Goal: Answer question/provide support

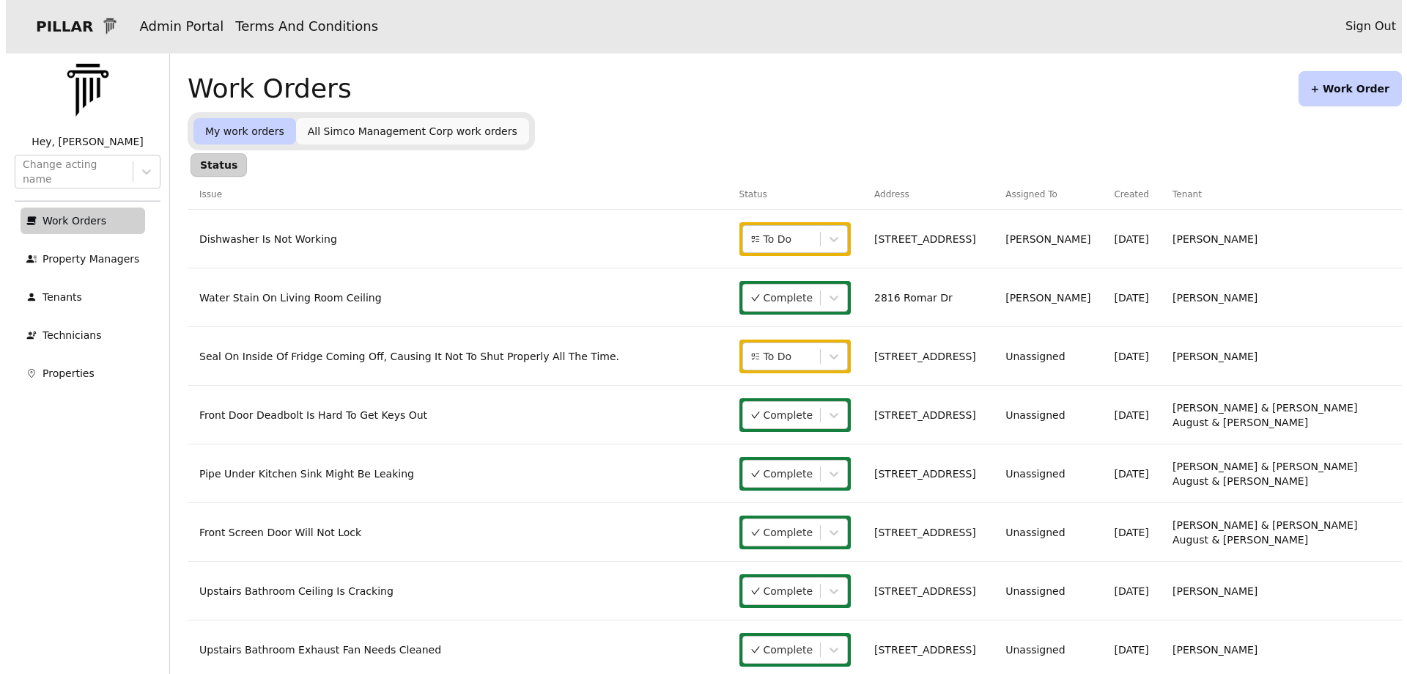
scroll to position [113, 0]
click at [971, 351] on link "[STREET_ADDRESS]" at bounding box center [920, 356] width 102 height 12
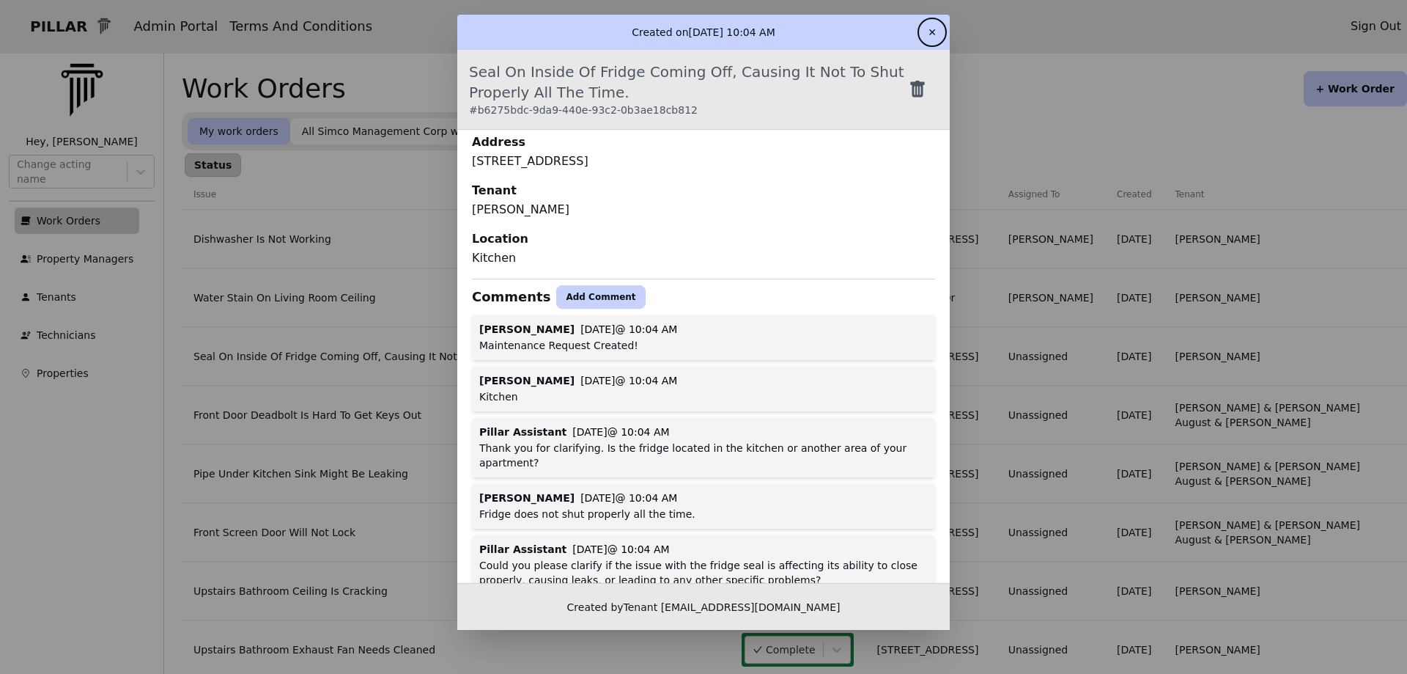
scroll to position [293, 0]
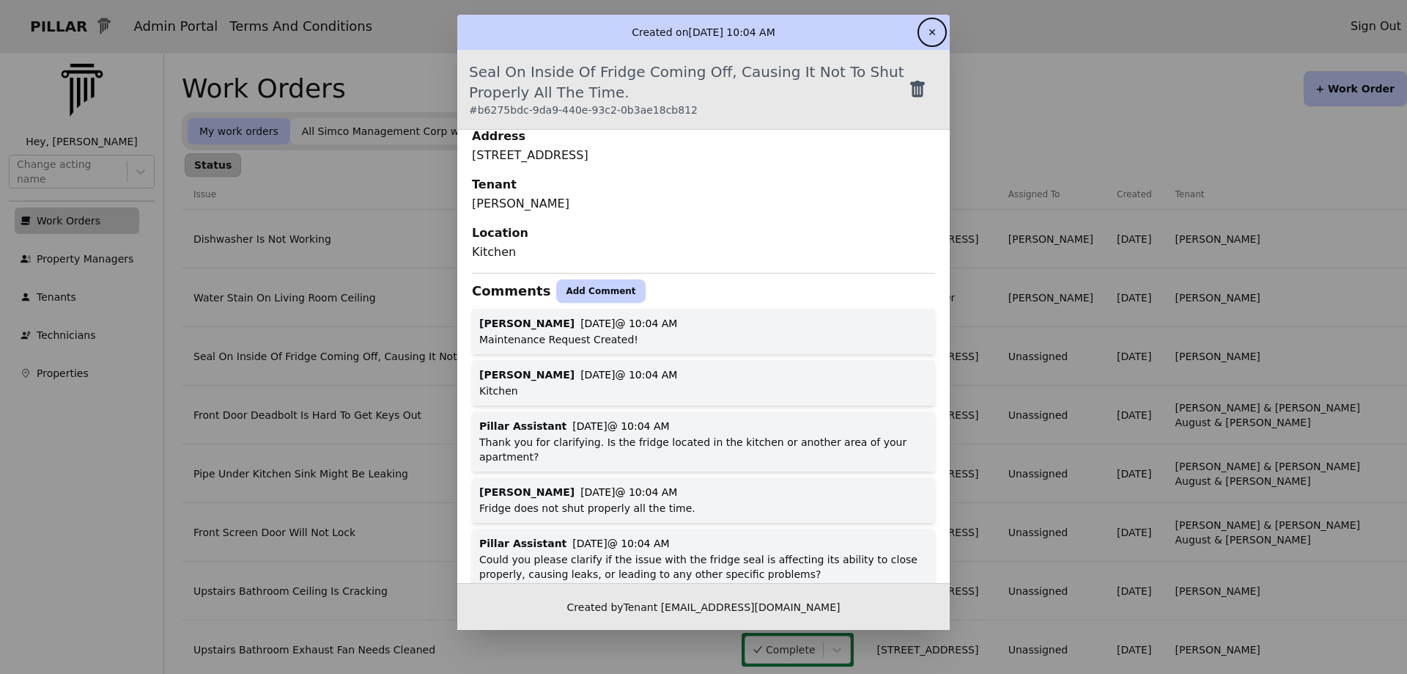
click at [583, 286] on button "Add Comment" at bounding box center [600, 290] width 89 height 23
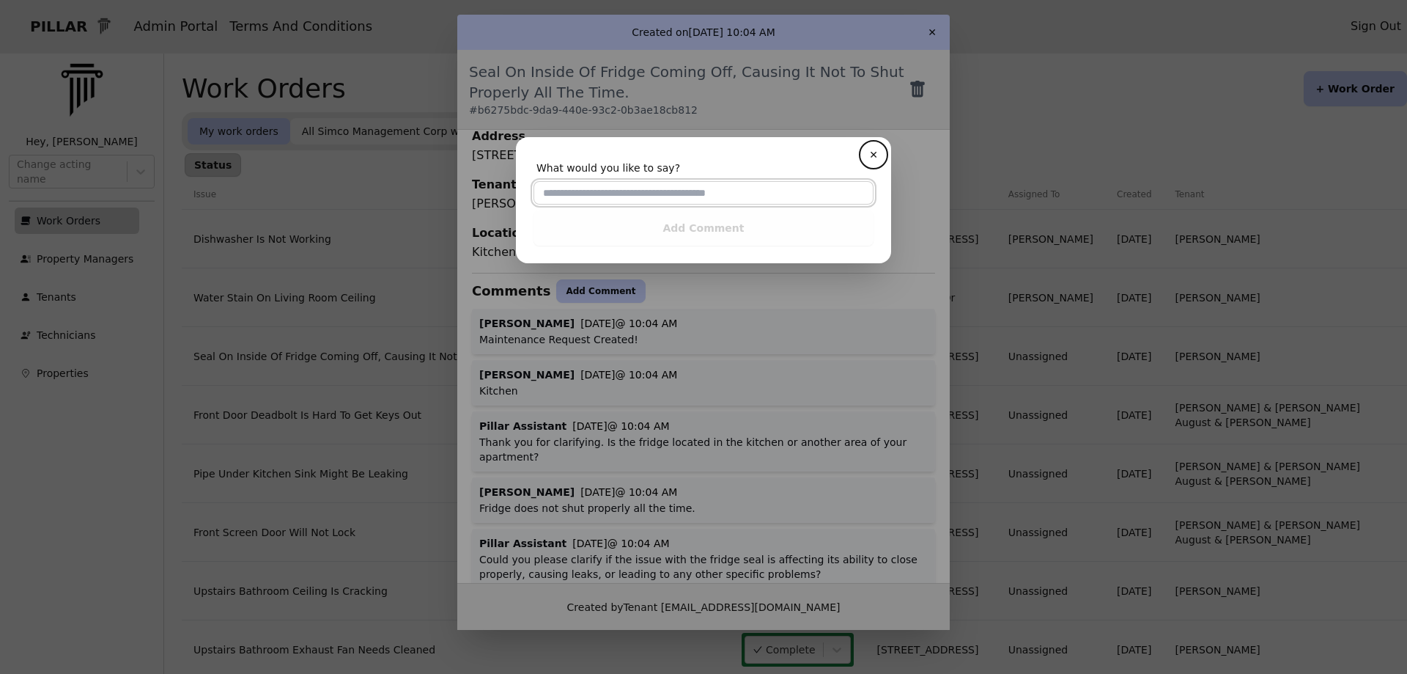
click at [635, 194] on input "text" at bounding box center [704, 192] width 340 height 23
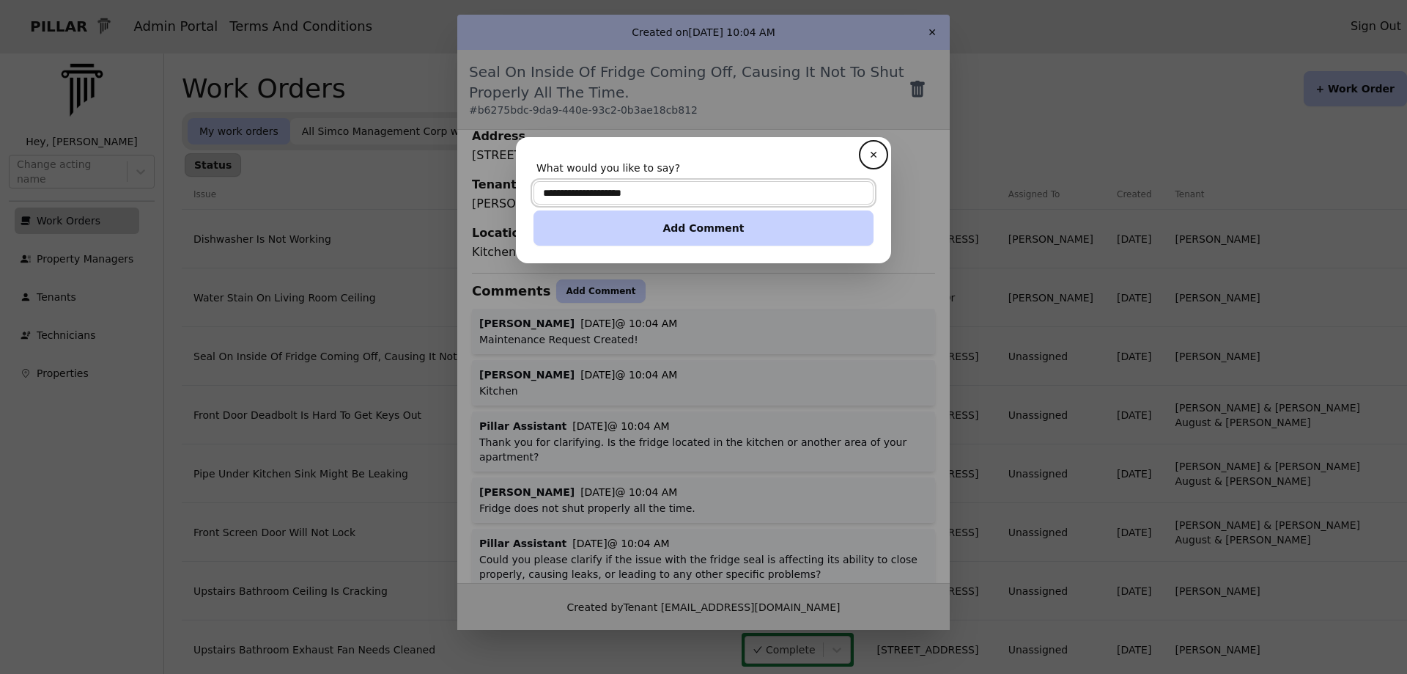
type input "**********"
click at [729, 223] on button "Add Comment" at bounding box center [704, 227] width 340 height 35
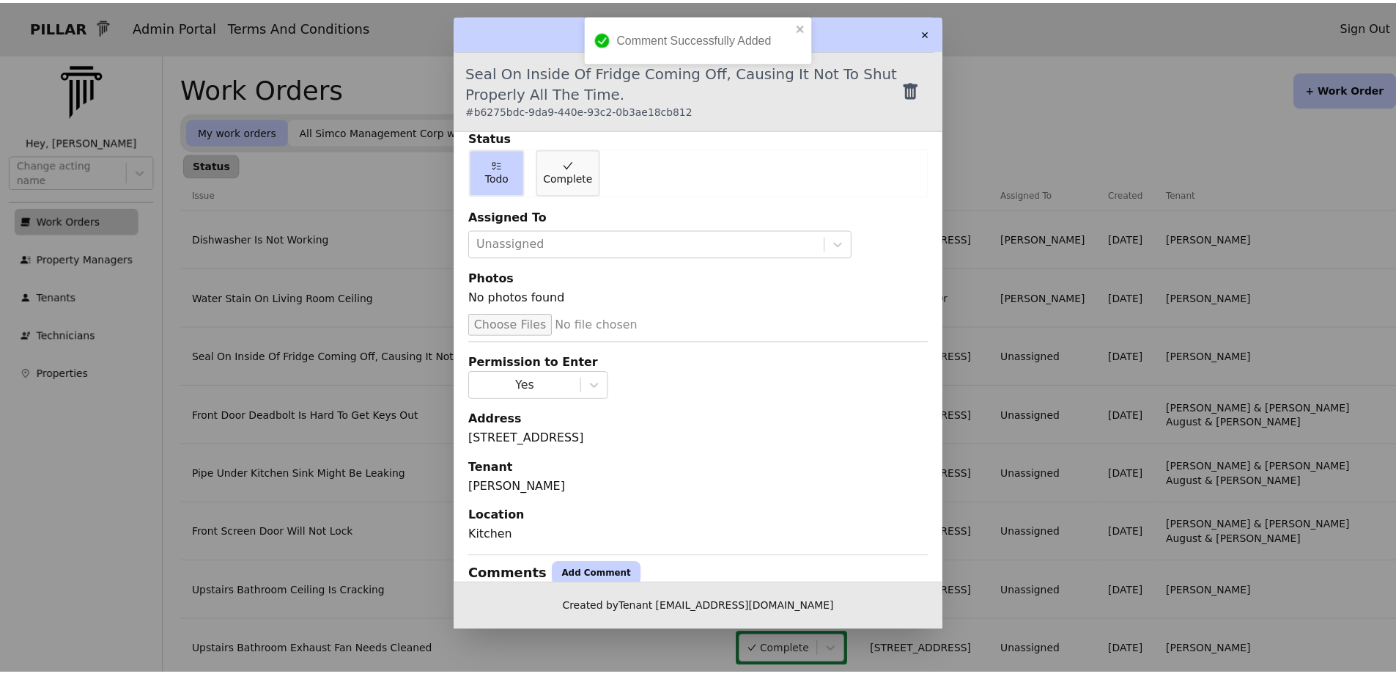
scroll to position [0, 0]
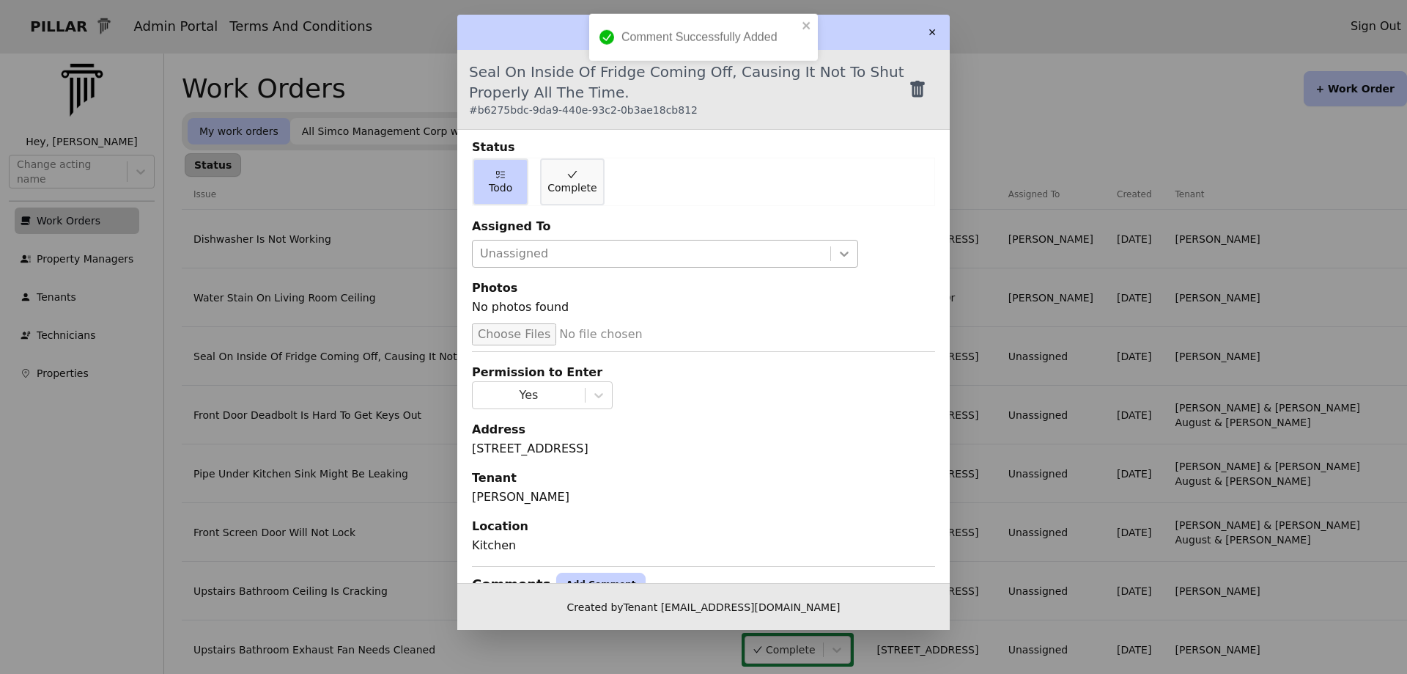
click at [837, 254] on icon at bounding box center [844, 253] width 15 height 15
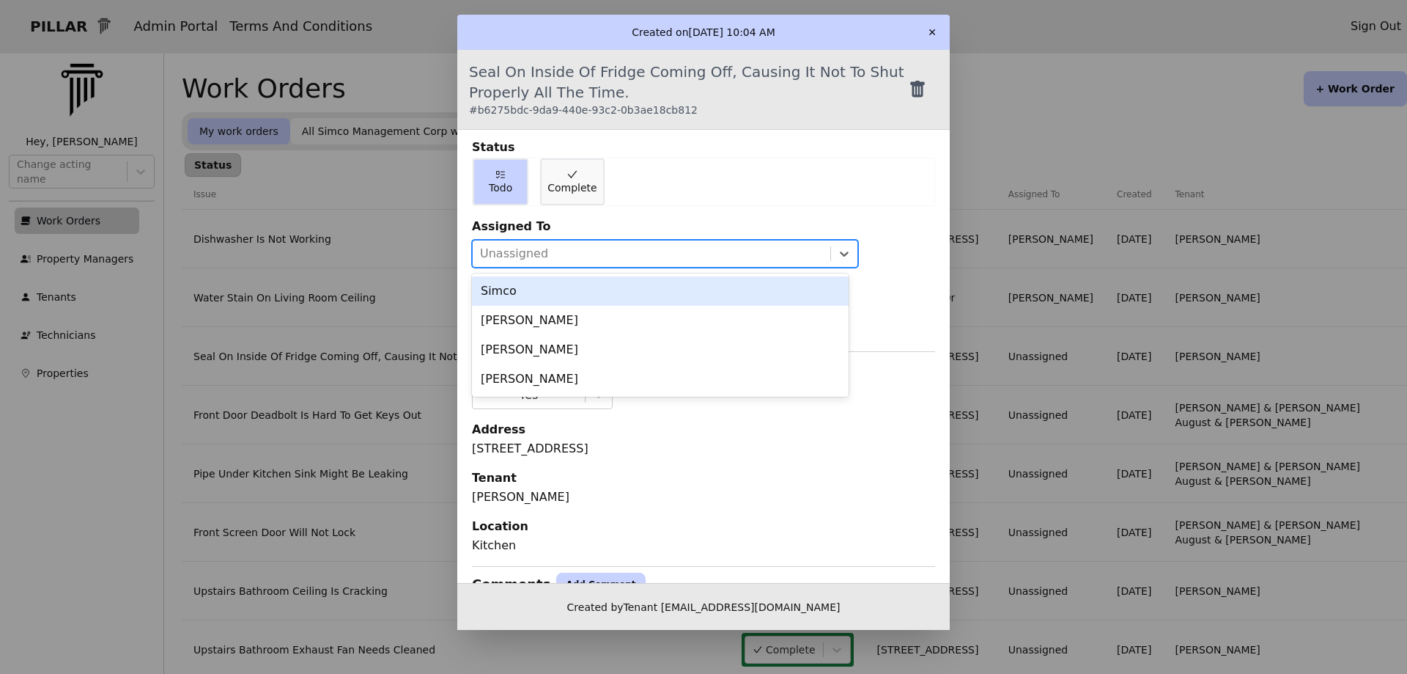
click at [750, 293] on div "Simco" at bounding box center [660, 290] width 377 height 29
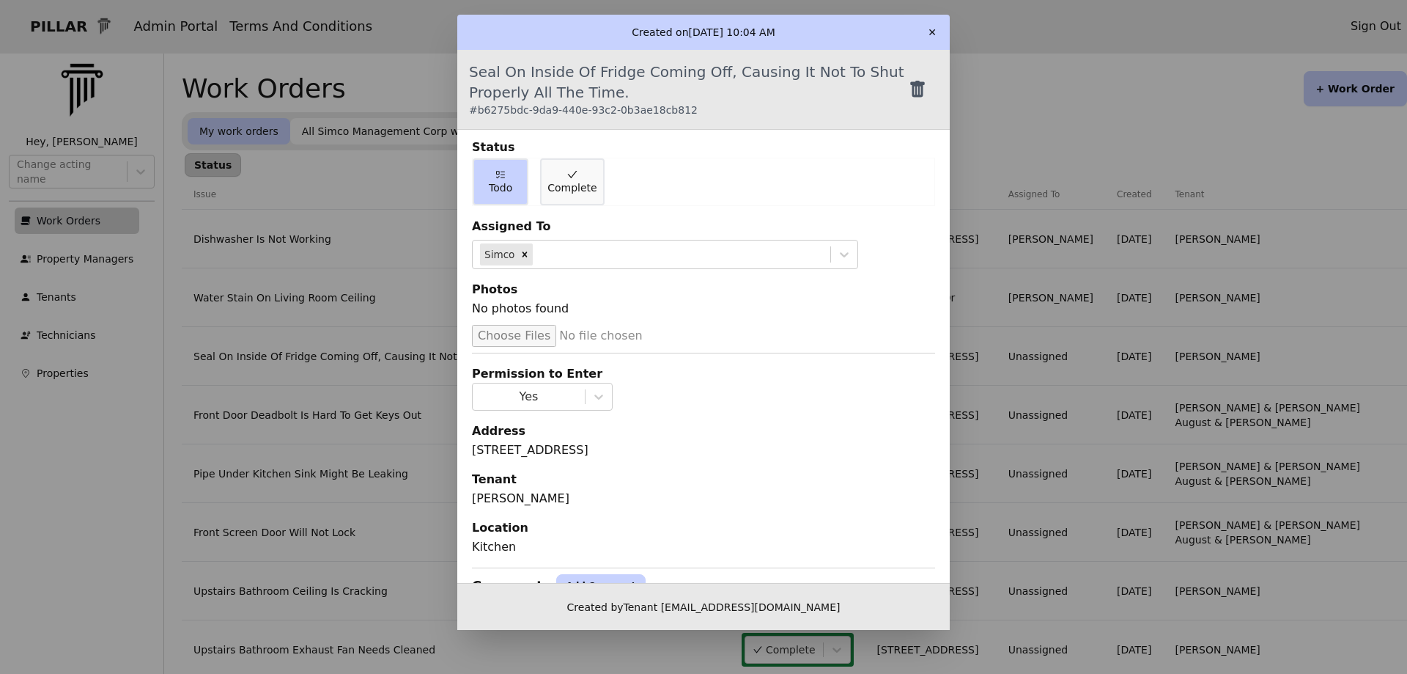
click at [931, 28] on button "✕" at bounding box center [932, 32] width 23 height 23
